Goal: Task Accomplishment & Management: Manage account settings

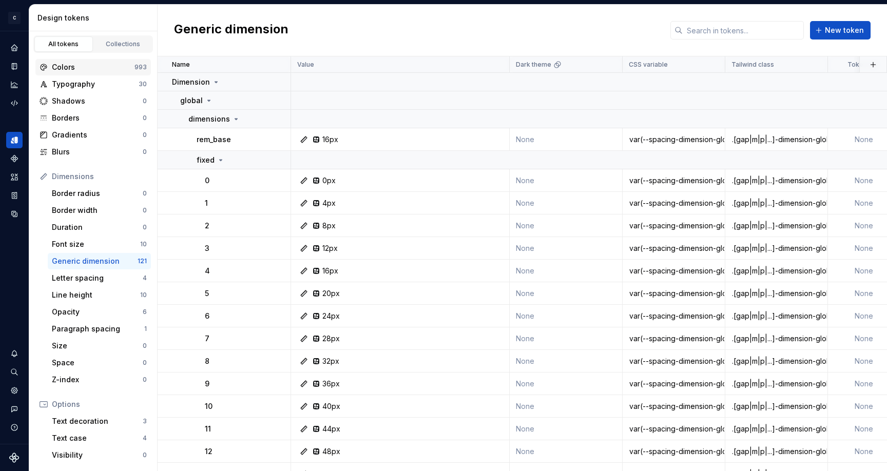
click at [87, 67] on div "Colors" at bounding box center [93, 67] width 83 height 10
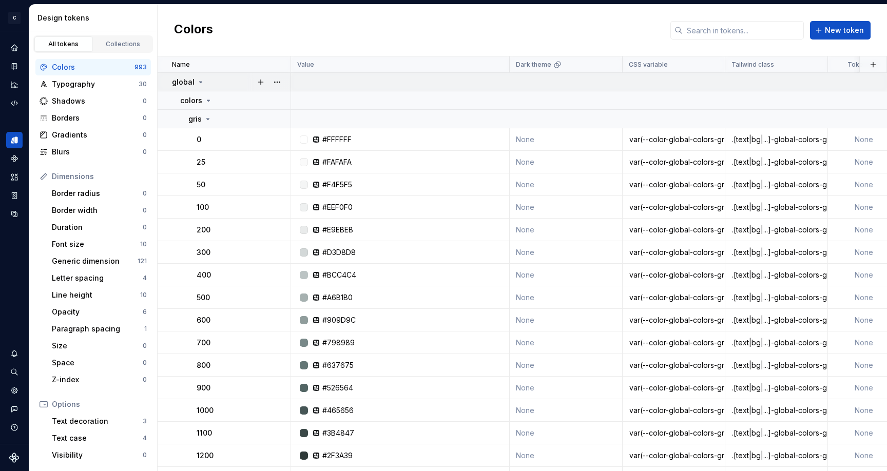
click at [198, 83] on icon at bounding box center [201, 82] width 8 height 8
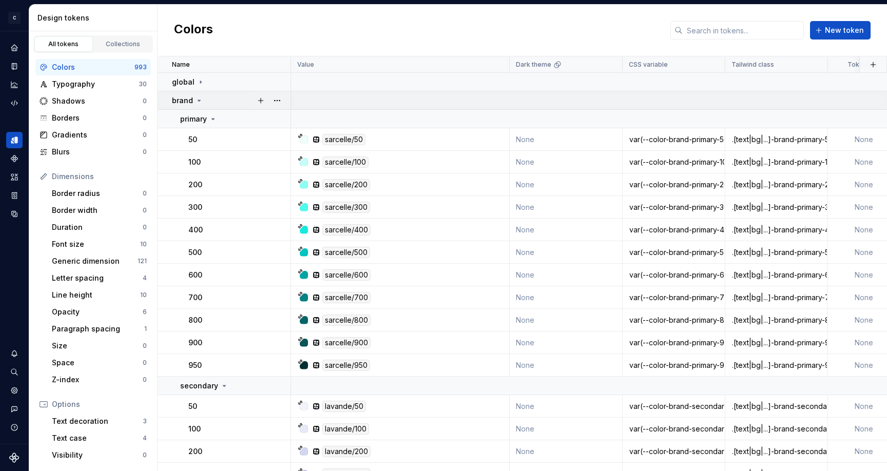
click at [197, 101] on icon at bounding box center [199, 101] width 8 height 8
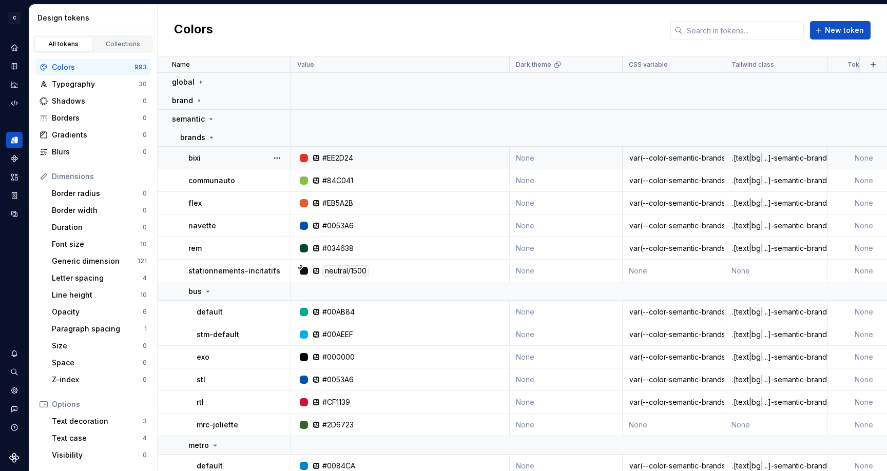
click at [769, 158] on div ".[text|bg|...]-semantic-brands-bixi" at bounding box center [776, 158] width 101 height 10
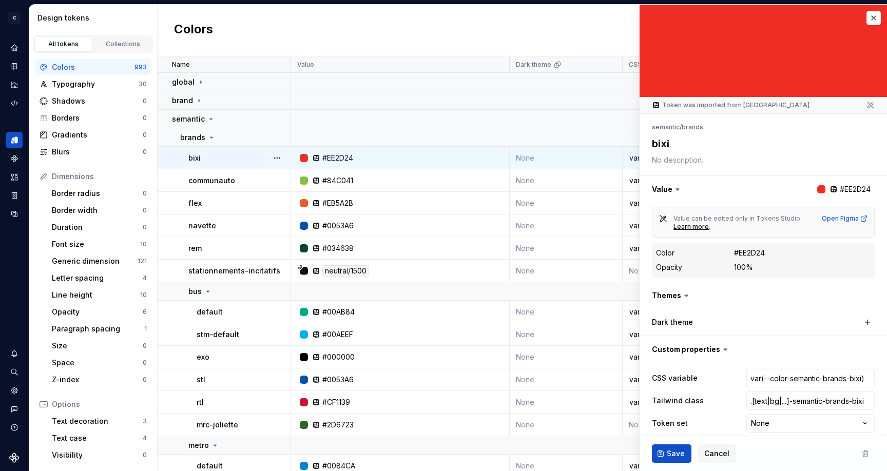
drag, startPoint x: 872, startPoint y: 19, endPoint x: 862, endPoint y: 28, distance: 13.1
click at [871, 20] on button "button" at bounding box center [873, 18] width 14 height 14
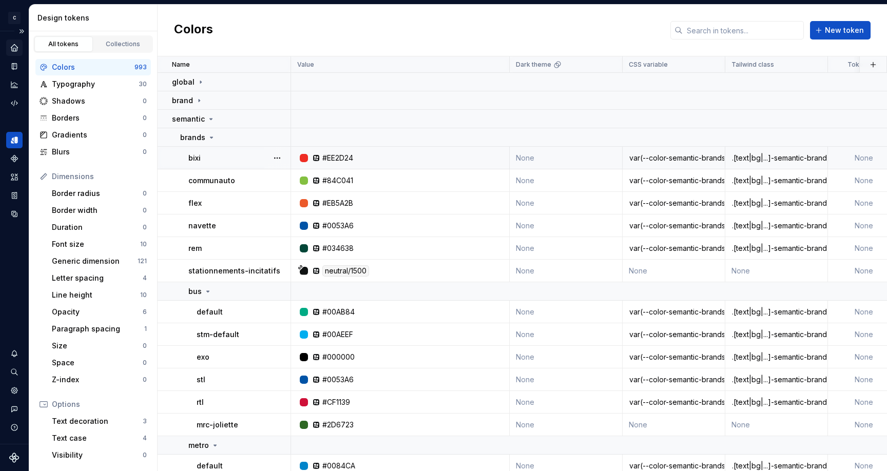
click at [17, 45] on icon "Home" at bounding box center [14, 47] width 9 height 9
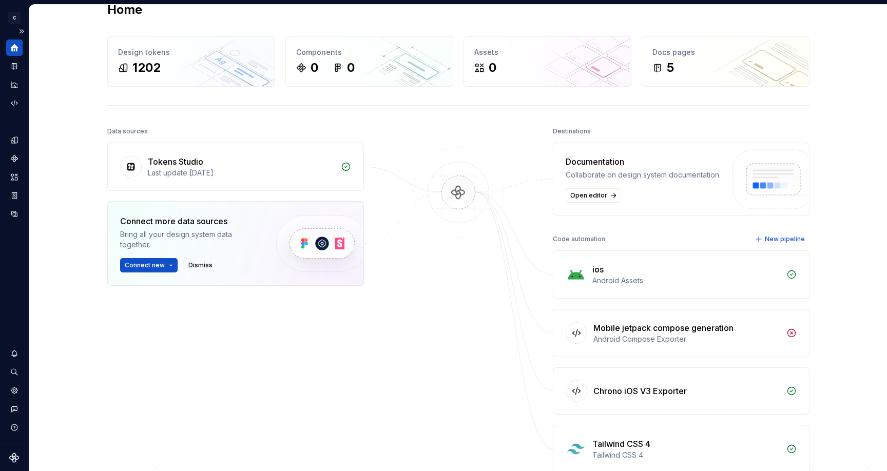
scroll to position [24, 0]
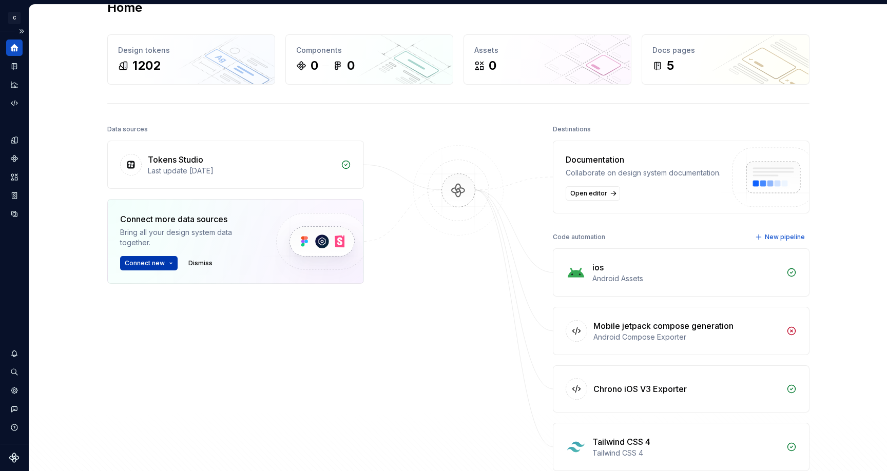
click at [170, 263] on button "Connect new" at bounding box center [148, 263] width 57 height 14
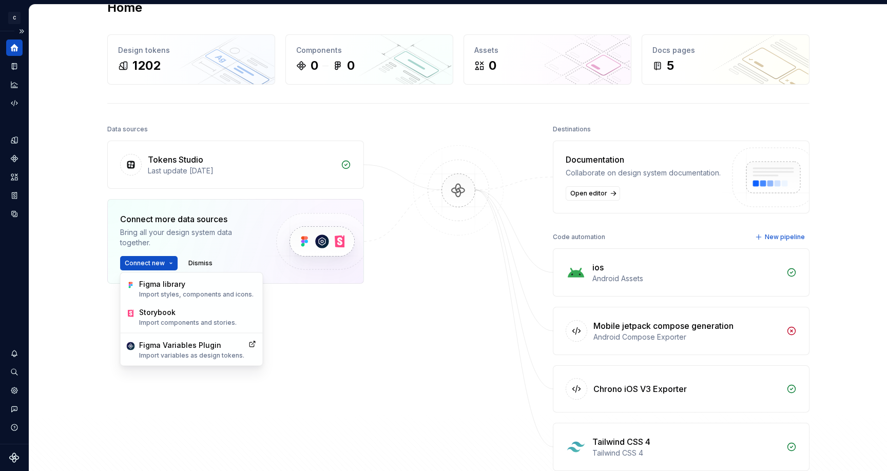
click at [344, 339] on div "Data sources Tokens Studio Last update [DATE] Connect more data sources Bring a…" at bounding box center [235, 263] width 257 height 283
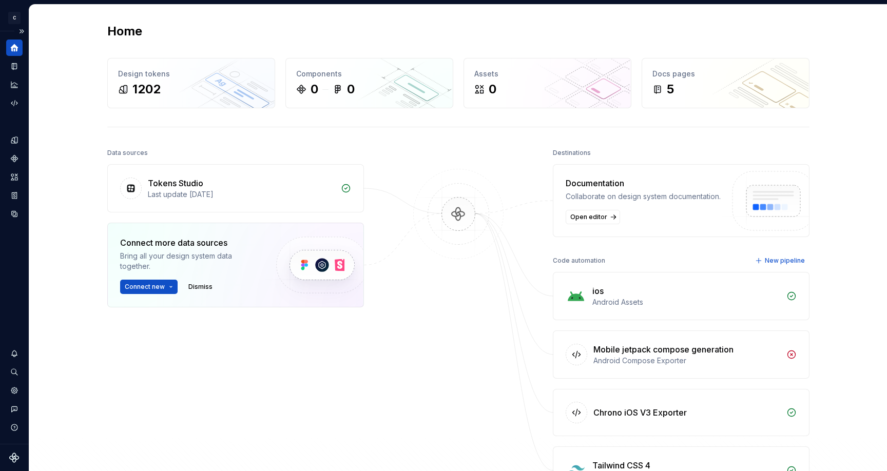
scroll to position [0, 0]
click at [22, 29] on button "Expand sidebar" at bounding box center [21, 31] width 14 height 14
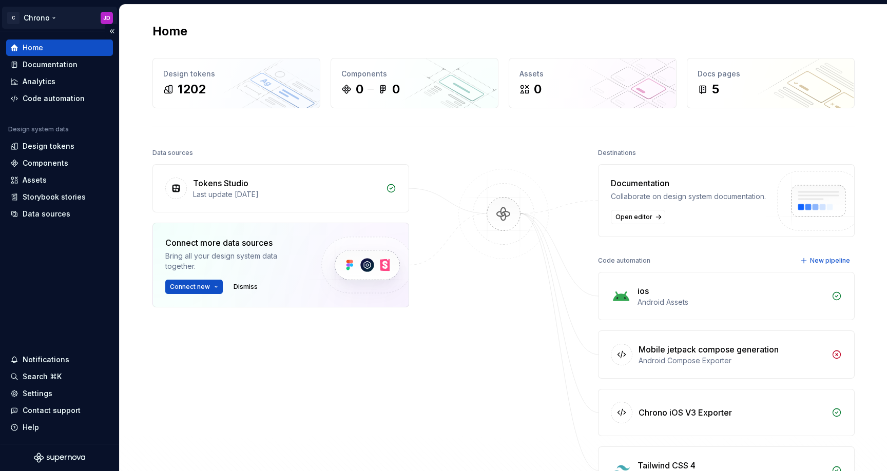
click at [43, 22] on html "C Chrono JD Home Documentation Analytics Code automation Design system data Des…" at bounding box center [443, 235] width 887 height 471
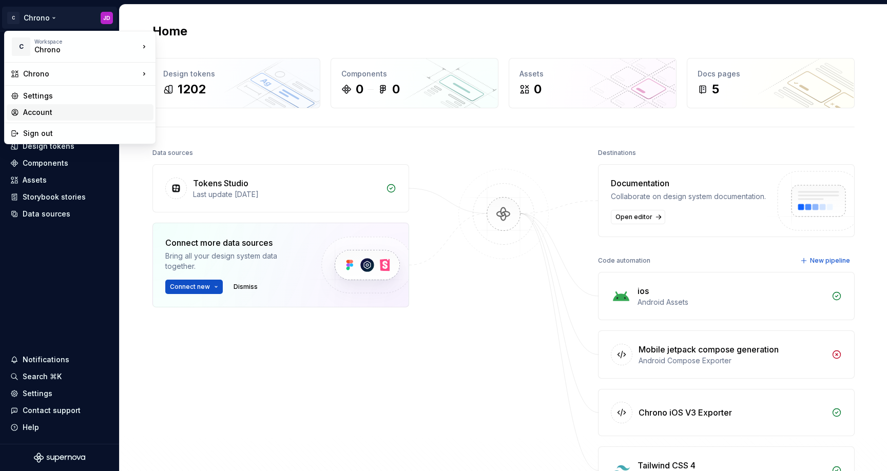
click at [60, 114] on div "Account" at bounding box center [86, 112] width 126 height 10
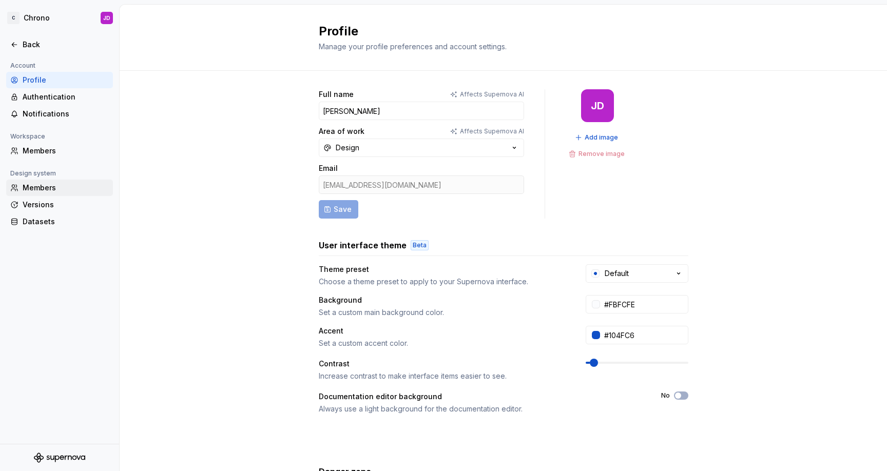
click at [51, 191] on div "Members" at bounding box center [66, 188] width 86 height 10
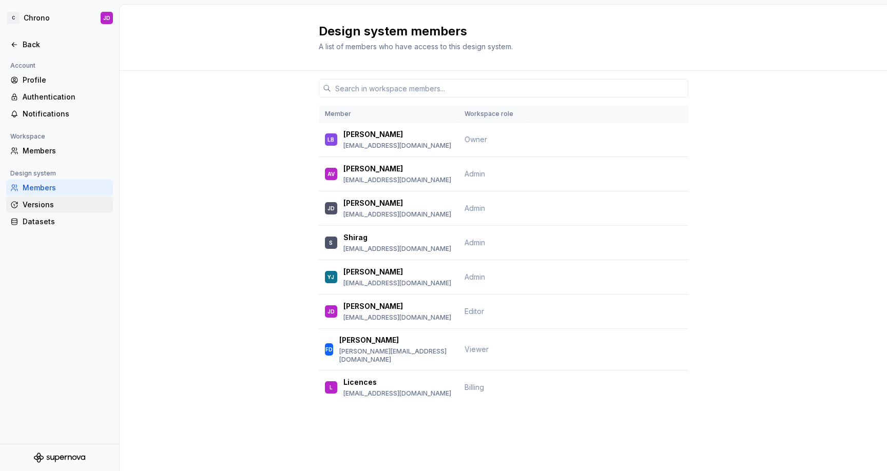
click at [64, 205] on div "Versions" at bounding box center [66, 205] width 86 height 10
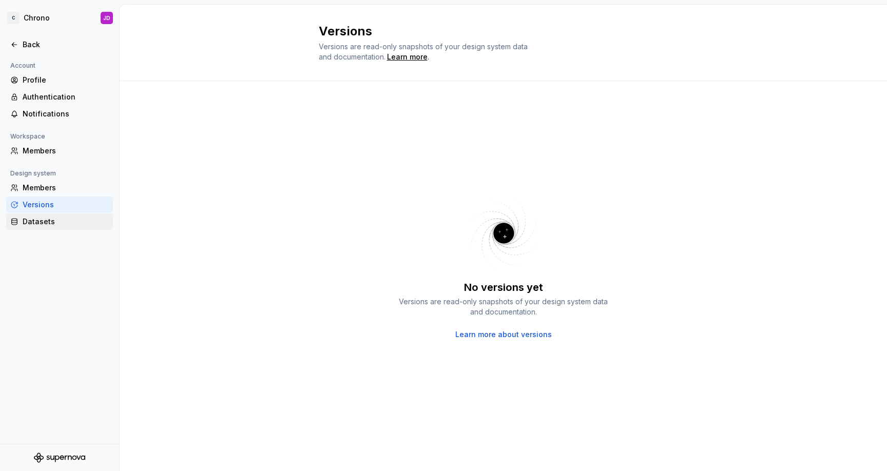
click at [57, 221] on div "Datasets" at bounding box center [66, 222] width 86 height 10
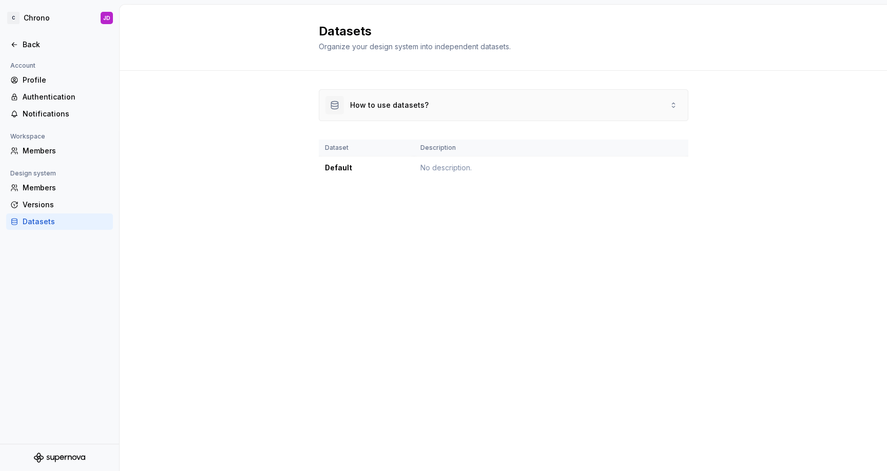
click at [654, 104] on div "How to use datasets?" at bounding box center [503, 105] width 369 height 31
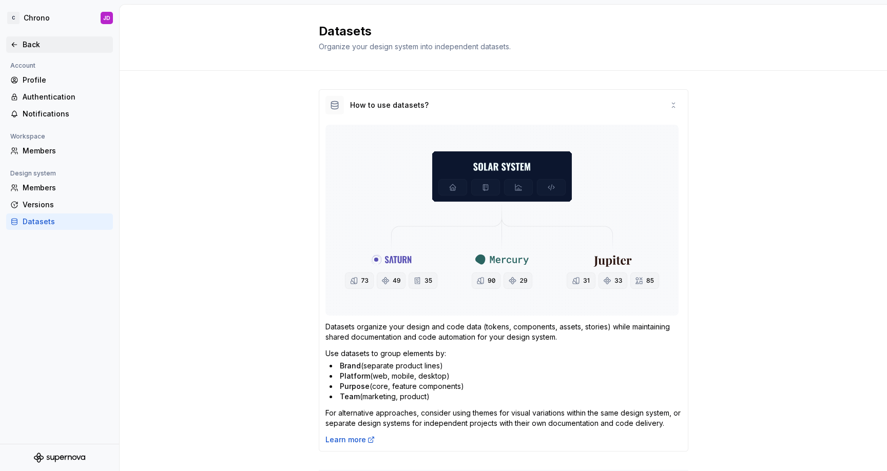
click at [13, 46] on icon at bounding box center [14, 45] width 5 height 4
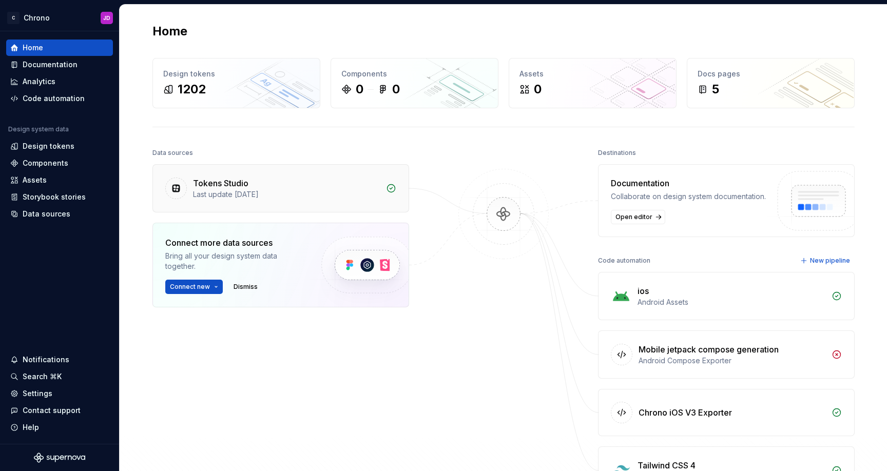
click at [307, 187] on div "Tokens Studio" at bounding box center [286, 183] width 187 height 12
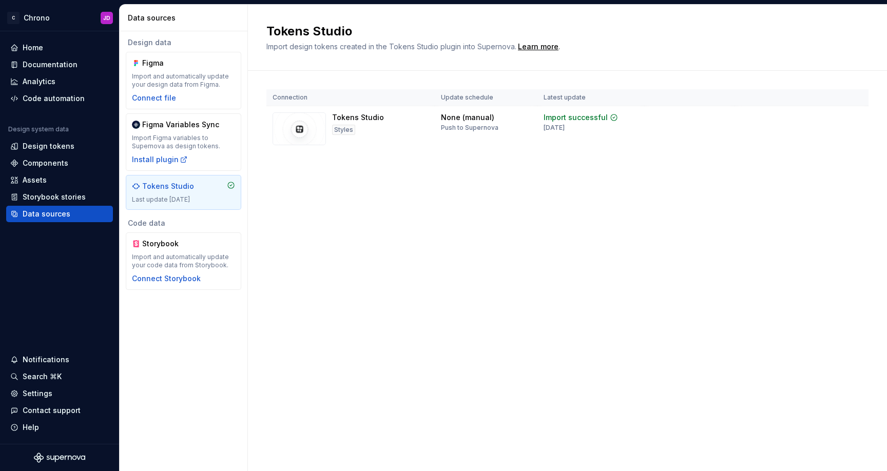
click at [447, 245] on div "Tokens Studio Import design tokens created in the Tokens Studio plugin into Sup…" at bounding box center [567, 238] width 639 height 467
click at [856, 119] on html "C Chrono JD Home Documentation Analytics Code automation Design system data Des…" at bounding box center [443, 235] width 887 height 471
click at [852, 141] on div "View import summary" at bounding box center [844, 142] width 82 height 10
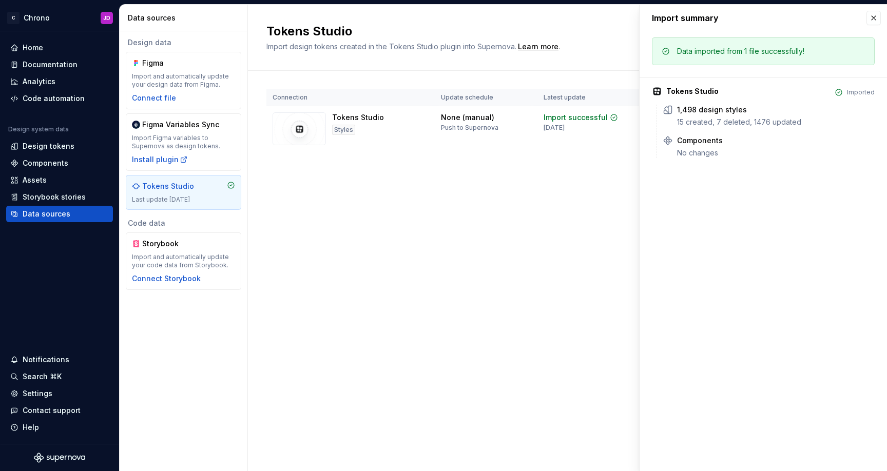
click at [610, 221] on div "Tokens Studio Import design tokens created in the Tokens Studio plugin into Sup…" at bounding box center [567, 238] width 639 height 467
drag, startPoint x: 508, startPoint y: 215, endPoint x: 593, endPoint y: 129, distance: 120.5
click at [510, 216] on div "Tokens Studio Import design tokens created in the Tokens Studio plugin into Sup…" at bounding box center [567, 238] width 639 height 467
drag, startPoint x: 873, startPoint y: 17, endPoint x: 856, endPoint y: 20, distance: 16.6
click at [873, 17] on button "button" at bounding box center [873, 18] width 14 height 14
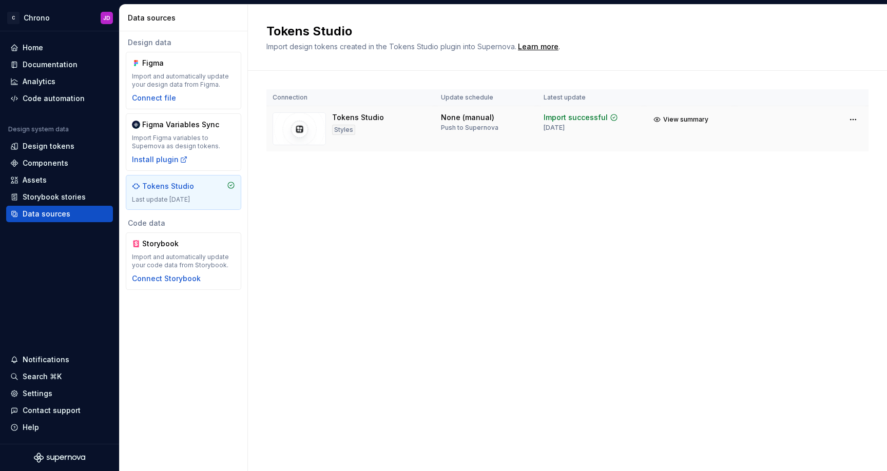
click at [356, 128] on div "Tokens Studio Styles" at bounding box center [358, 128] width 52 height 33
click at [69, 147] on div "Design tokens" at bounding box center [49, 146] width 52 height 10
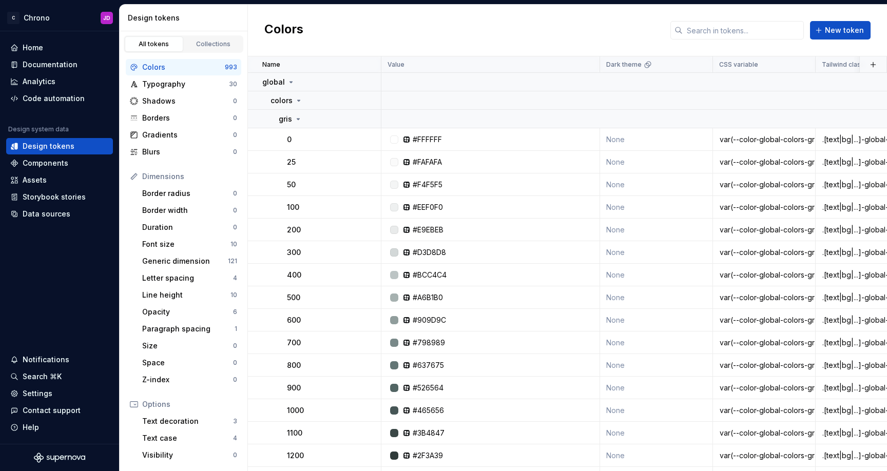
click at [0, 0] on button "Collapse sidebar" at bounding box center [0, 0] width 0 height 0
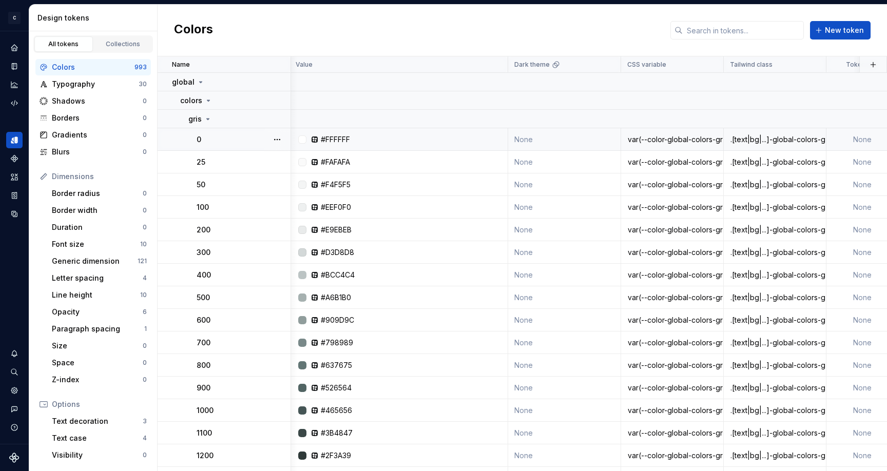
click at [786, 136] on div ".[text|bg|...]-global-colors-gris-0" at bounding box center [774, 139] width 101 height 10
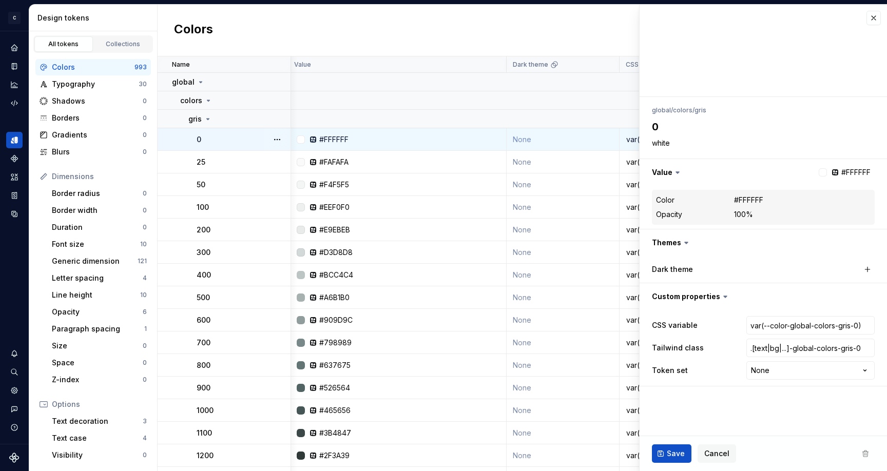
scroll to position [0, 4]
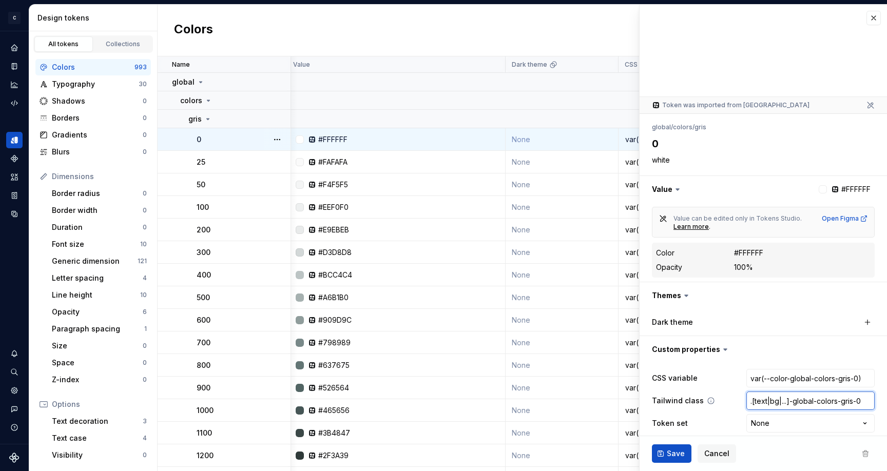
click at [796, 403] on input ".[text|bg|...]-global-colors-gris-0" at bounding box center [810, 401] width 128 height 18
drag, startPoint x: 752, startPoint y: 400, endPoint x: 831, endPoint y: 390, distance: 79.3
click at [885, 404] on div "CSS variable var(--color-global-colors-gris-0) Tailwind class .[text|bg|...]-gl…" at bounding box center [763, 401] width 247 height 76
type textarea "*"
click at [778, 353] on button "button" at bounding box center [763, 349] width 247 height 27
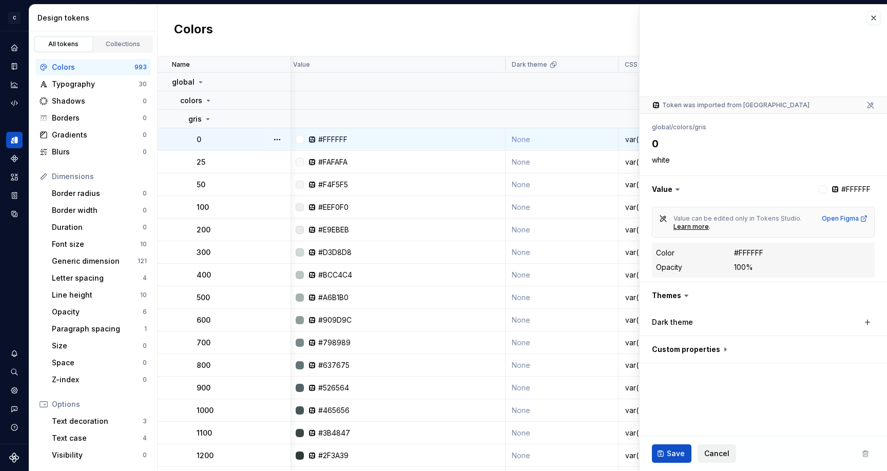
drag, startPoint x: 711, startPoint y: 443, endPoint x: 717, endPoint y: 446, distance: 6.2
click at [713, 444] on div "Save Cancel" at bounding box center [763, 453] width 247 height 35
click at [717, 452] on span "Cancel" at bounding box center [716, 454] width 25 height 10
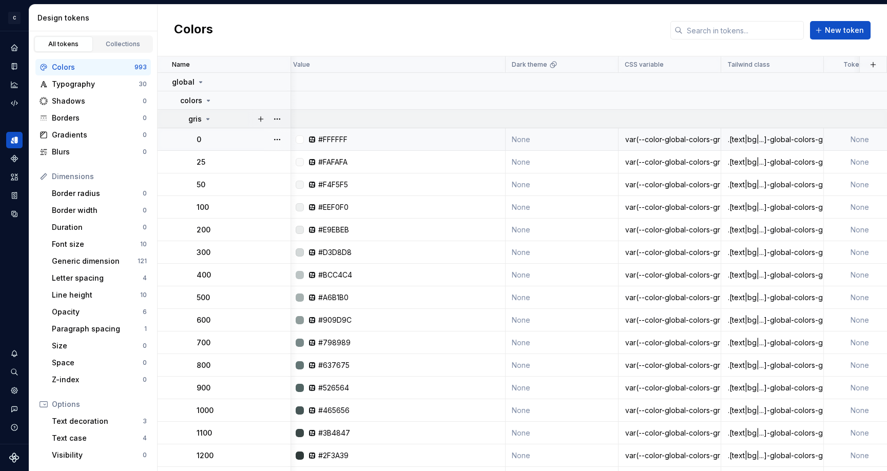
scroll to position [0, 4]
click at [197, 84] on icon at bounding box center [201, 82] width 8 height 8
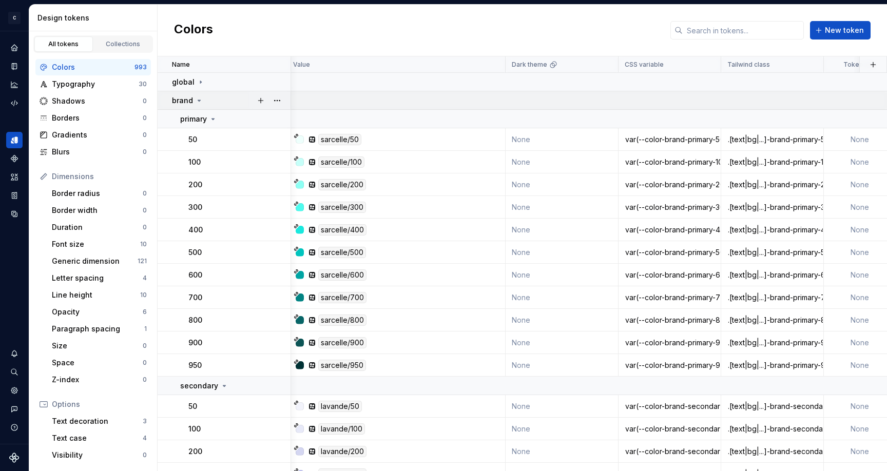
click at [197, 100] on icon at bounding box center [199, 101] width 8 height 8
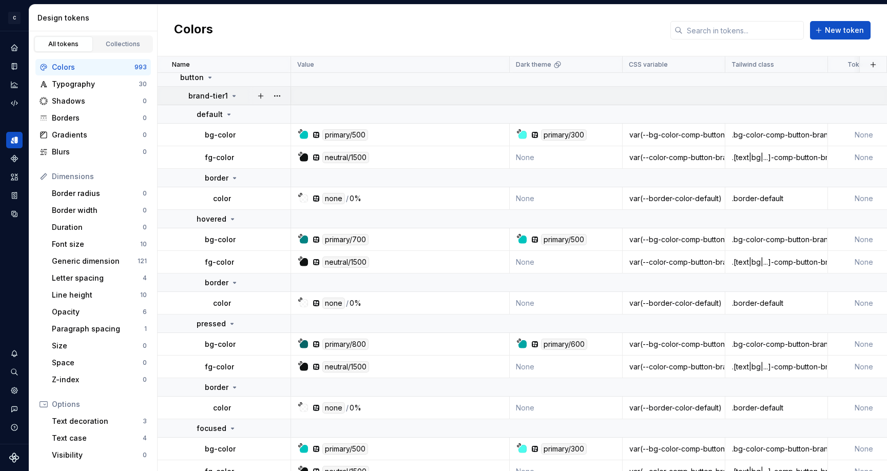
scroll to position [1644, 0]
